Goal: Find specific page/section: Find specific page/section

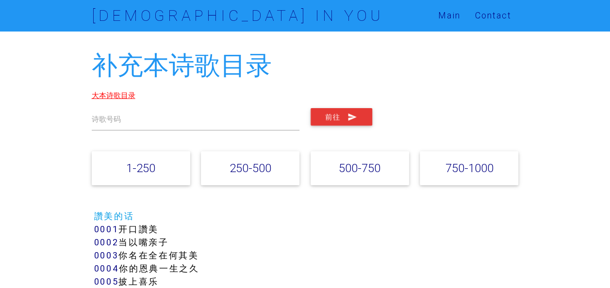
click at [112, 97] on link "大本诗歌目录" at bounding box center [114, 95] width 44 height 9
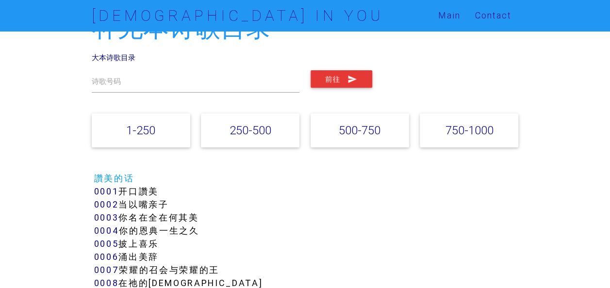
scroll to position [97, 0]
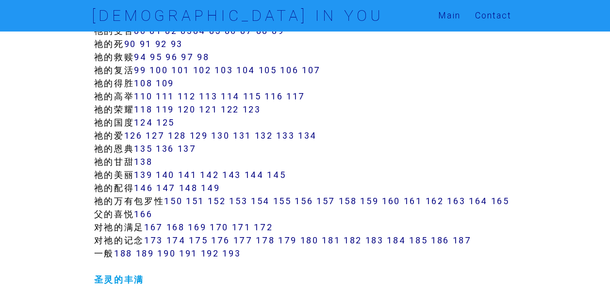
scroll to position [680, 0]
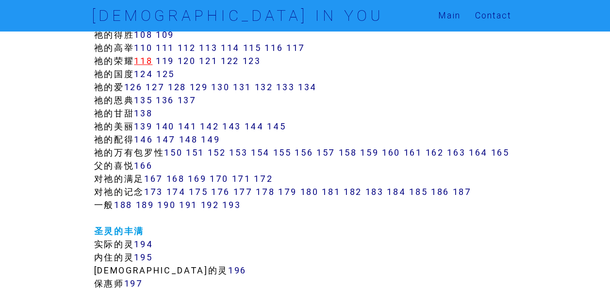
click at [147, 61] on link "118" at bounding box center [143, 60] width 18 height 11
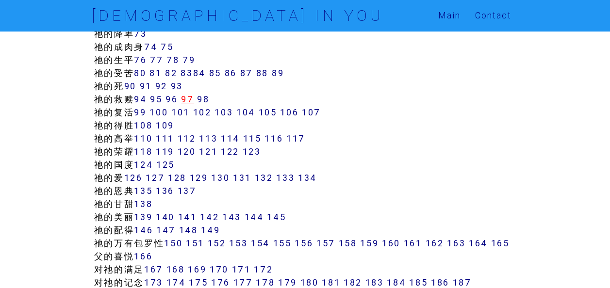
scroll to position [583, 0]
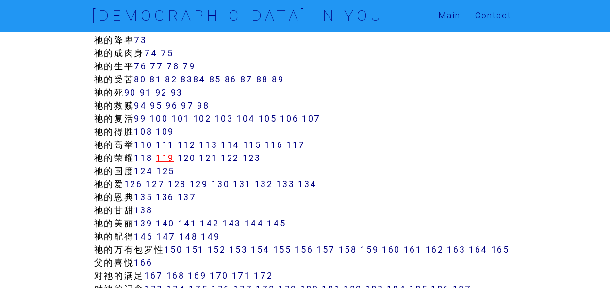
click at [174, 156] on link "119" at bounding box center [165, 157] width 18 height 11
click at [259, 156] on link "123" at bounding box center [252, 157] width 18 height 11
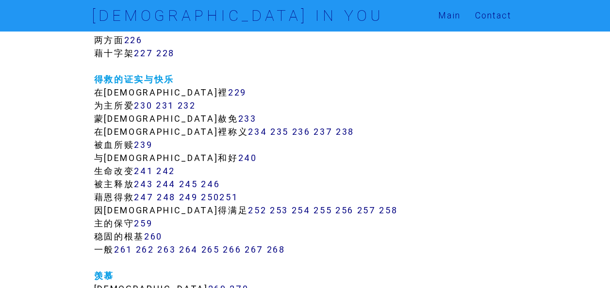
scroll to position [1068, 0]
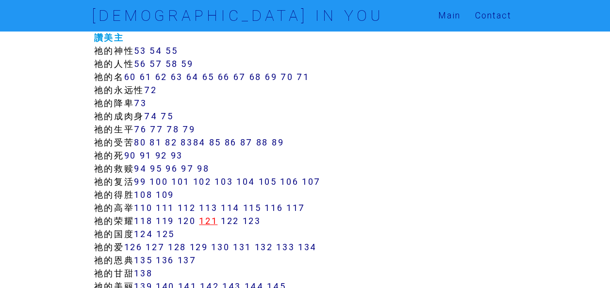
scroll to position [534, 0]
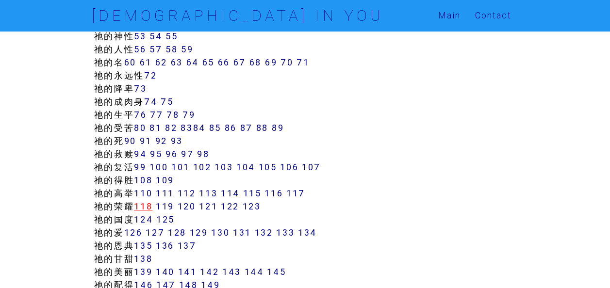
click at [149, 207] on link "118" at bounding box center [143, 206] width 18 height 11
click at [174, 203] on link "119" at bounding box center [165, 206] width 18 height 11
click at [191, 203] on link "120" at bounding box center [187, 206] width 18 height 11
click at [215, 205] on link "121" at bounding box center [208, 206] width 18 height 11
click at [218, 202] on link "121" at bounding box center [208, 206] width 18 height 11
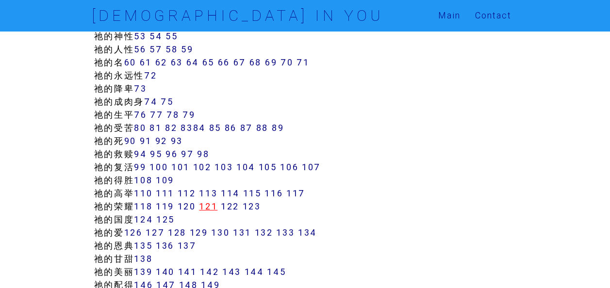
click at [218, 202] on link "121" at bounding box center [208, 206] width 18 height 11
click at [239, 211] on link "122" at bounding box center [230, 206] width 18 height 11
click at [255, 206] on link "123" at bounding box center [252, 206] width 18 height 11
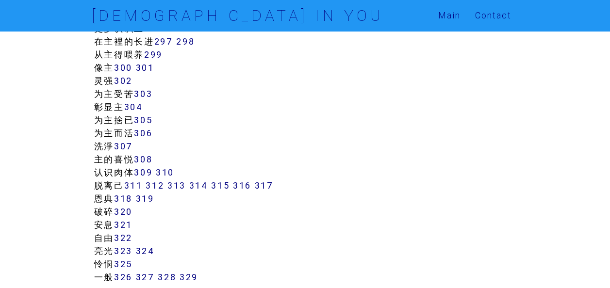
scroll to position [1505, 0]
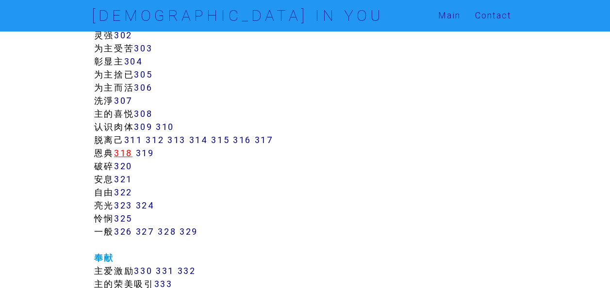
click at [130, 159] on link "318" at bounding box center [123, 153] width 18 height 11
click at [137, 146] on link "311" at bounding box center [133, 139] width 18 height 11
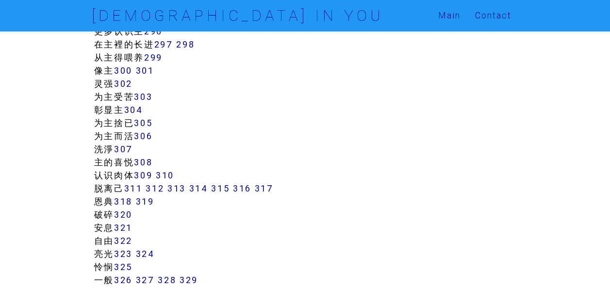
scroll to position [1408, 0]
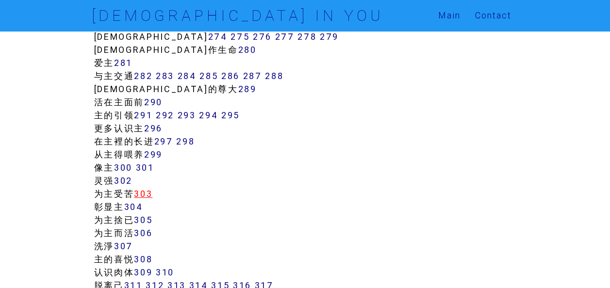
click at [148, 200] on link "303" at bounding box center [143, 193] width 18 height 11
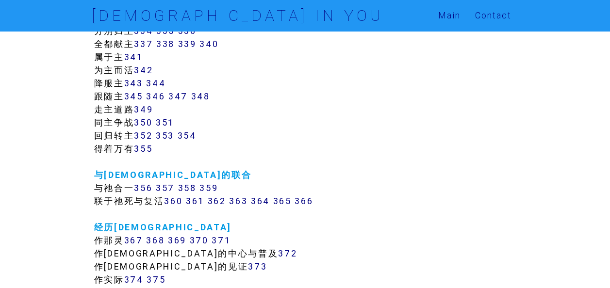
scroll to position [1699, 0]
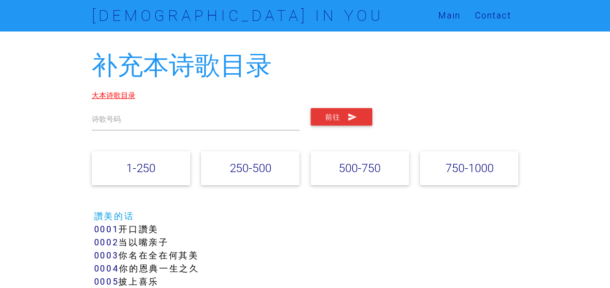
click at [126, 92] on link "大本诗歌目录" at bounding box center [114, 95] width 44 height 9
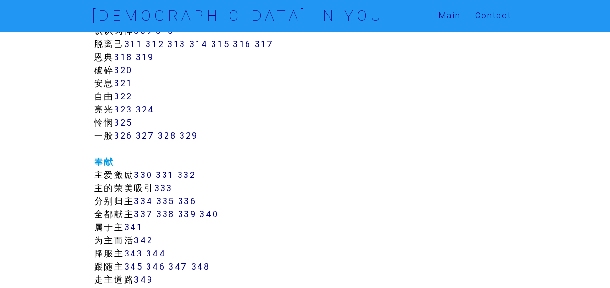
scroll to position [1699, 0]
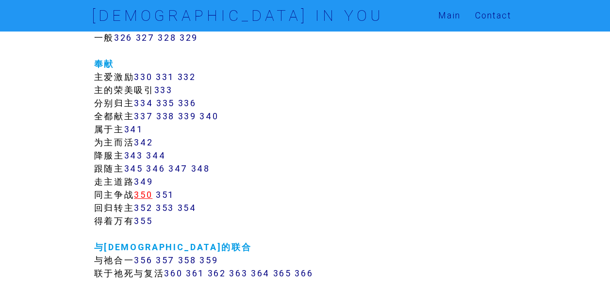
click at [148, 201] on link "350" at bounding box center [143, 194] width 18 height 11
click at [166, 201] on link "351" at bounding box center [165, 194] width 18 height 11
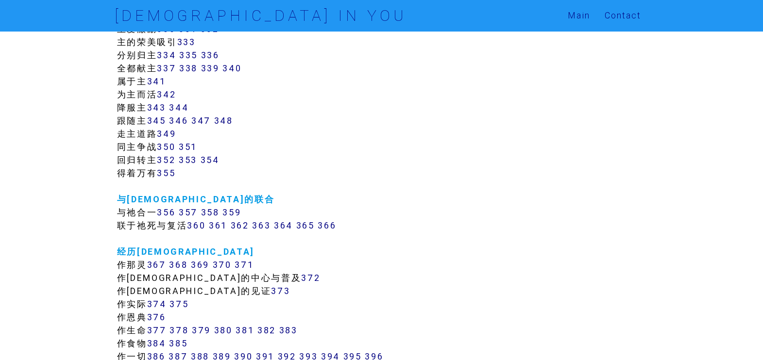
scroll to position [1747, 0]
